Goal: Information Seeking & Learning: Check status

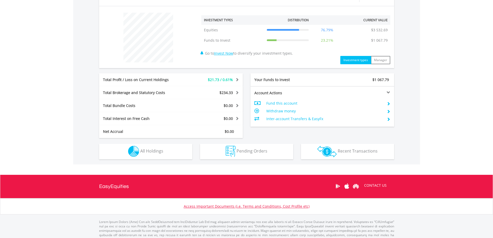
scroll to position [200, 0]
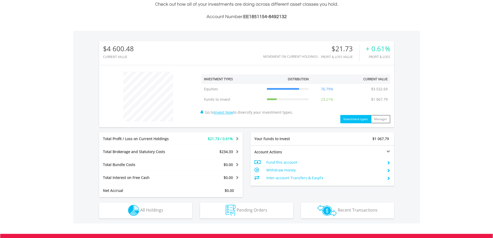
scroll to position [200, 0]
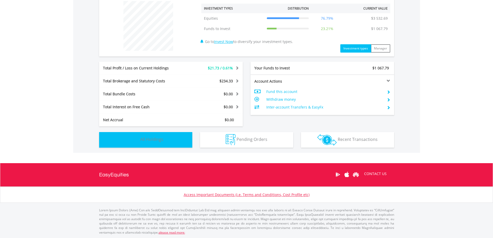
click at [158, 137] on span "All Holdings" at bounding box center [151, 139] width 23 height 6
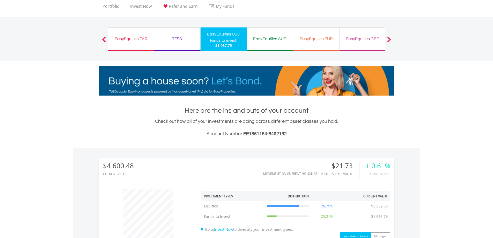
scroll to position [0, 0]
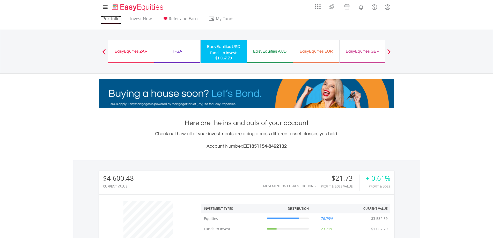
click at [114, 20] on link "Portfolio" at bounding box center [110, 20] width 21 height 8
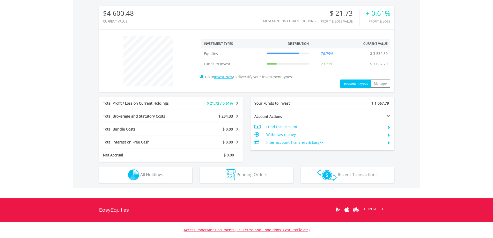
scroll to position [200, 0]
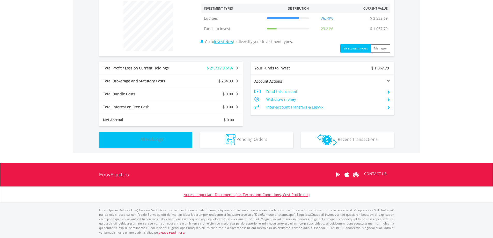
click at [140, 139] on span "All Holdings" at bounding box center [151, 139] width 23 height 6
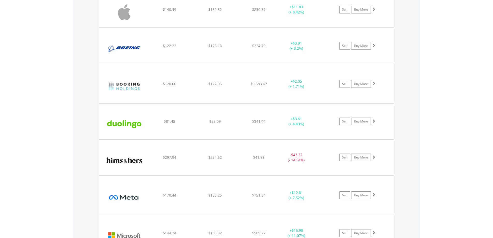
scroll to position [518, 0]
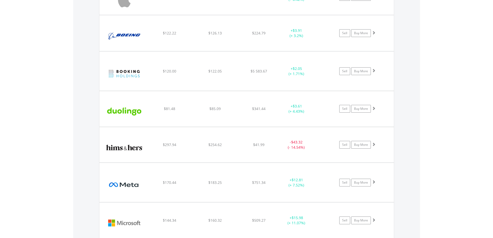
click at [443, 12] on body "My Investments Invest Now New Listings Sell My Recurring Investments Pending Or…" at bounding box center [246, 150] width 493 height 1336
click at [447, 9] on body "My Investments Invest Now New Listings Sell My Recurring Investments Pending Or…" at bounding box center [246, 150] width 493 height 1336
click at [449, 8] on body "My Investments Invest Now New Listings Sell My Recurring Investments Pending Or…" at bounding box center [246, 150] width 493 height 1336
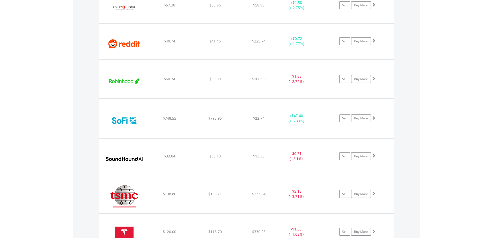
scroll to position [851, 0]
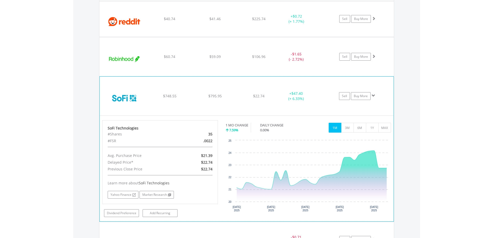
scroll to position [877, 0]
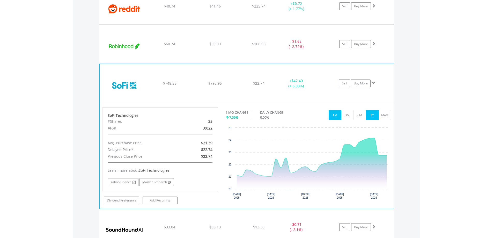
click at [369, 115] on button "1Y" at bounding box center [372, 115] width 13 height 10
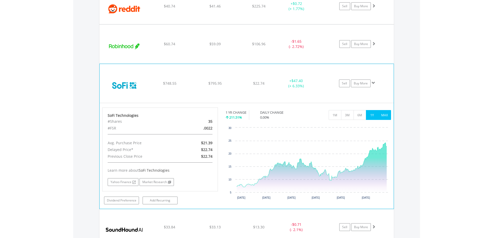
click at [382, 114] on button "MAX" at bounding box center [384, 115] width 13 height 10
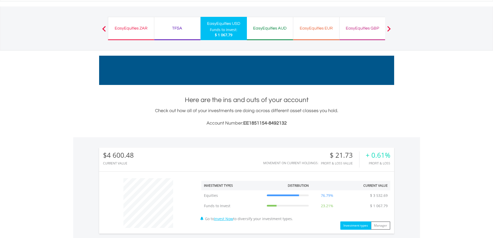
scroll to position [0, 0]
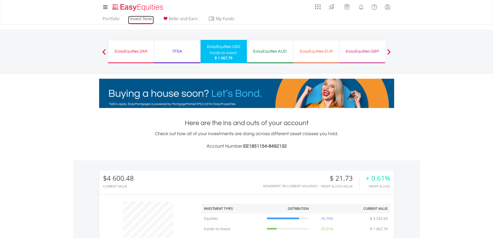
click at [135, 17] on link "Invest Now" at bounding box center [141, 20] width 26 height 8
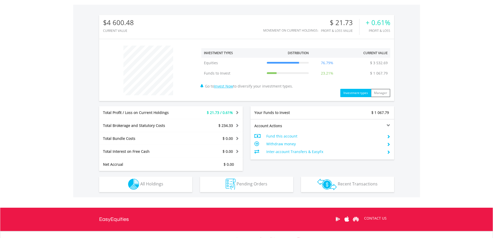
scroll to position [200, 0]
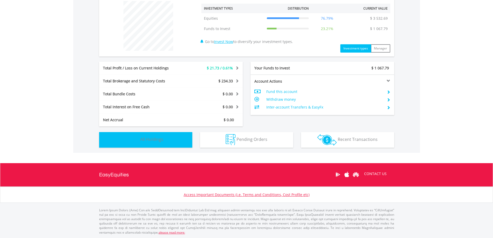
click at [178, 142] on button "Holdings All Holdings" at bounding box center [145, 140] width 93 height 16
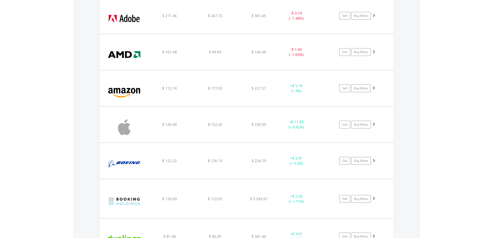
scroll to position [363, 0]
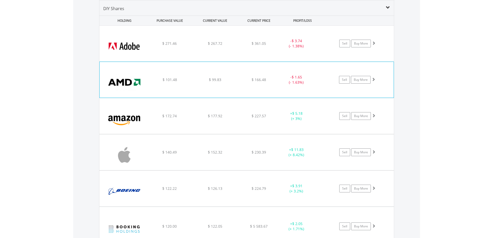
click at [161, 61] on div "﻿ Advanced Micro Devices Inc $ 101.48 $ 99.83 $ 166.48 - $ 1.65 (- 1.63%) Sell …" at bounding box center [246, 44] width 294 height 36
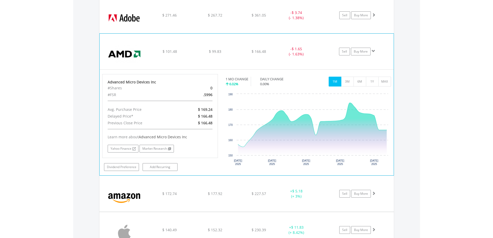
scroll to position [389, 0]
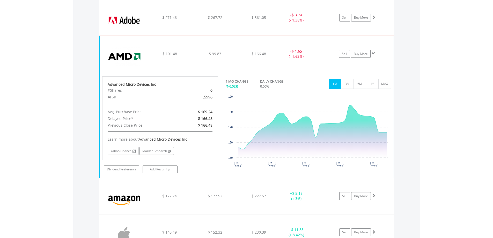
click at [157, 35] on div "﻿ Advanced Micro Devices Inc $ 101.48 $ 99.83 $ 166.48 - $ 1.65 (- 1.63%) Sell …" at bounding box center [246, 18] width 294 height 36
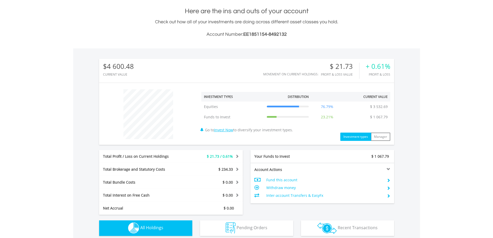
scroll to position [111, 0]
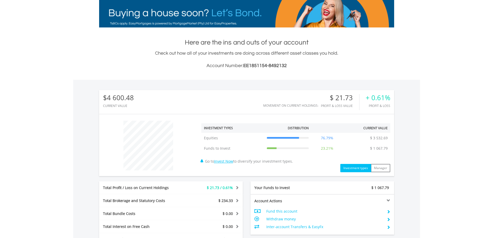
scroll to position [0, 0]
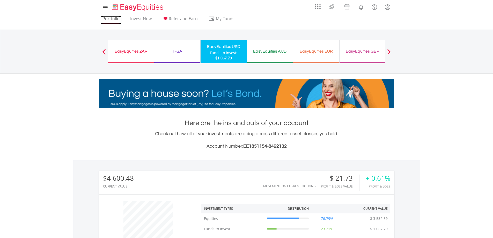
click at [103, 20] on link "Portfolio" at bounding box center [110, 20] width 21 height 8
